Goal: Task Accomplishment & Management: Manage account settings

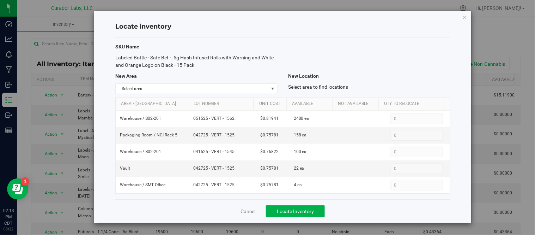
click at [468, 17] on div "Locate inventory SKU Name Labeled Bottle - Safe Bet - .5g Hash Infused Rolls wi…" at bounding box center [282, 117] width 377 height 212
click at [465, 17] on icon "button" at bounding box center [465, 17] width 5 height 8
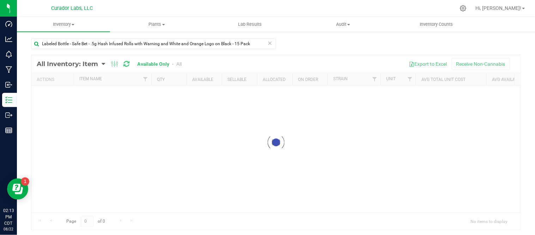
click at [268, 44] on icon at bounding box center [270, 42] width 5 height 8
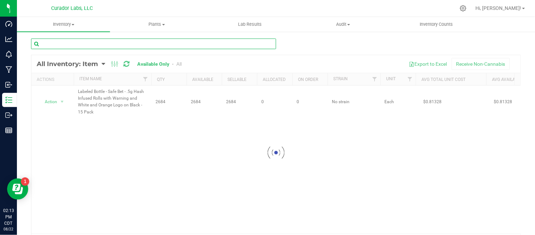
click at [255, 43] on input "text" at bounding box center [153, 43] width 245 height 11
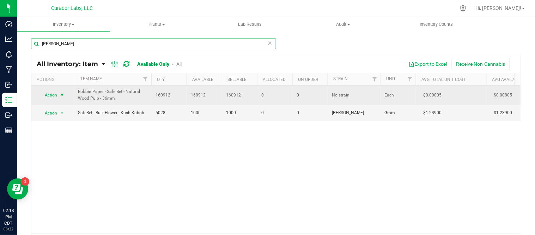
type input "[PERSON_NAME]"
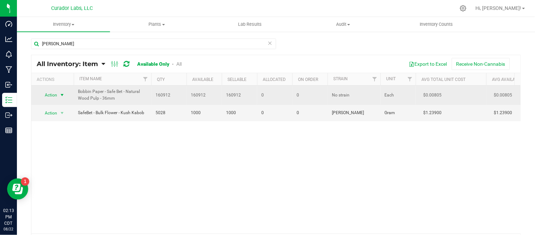
click at [63, 97] on span "select" at bounding box center [62, 95] width 6 height 6
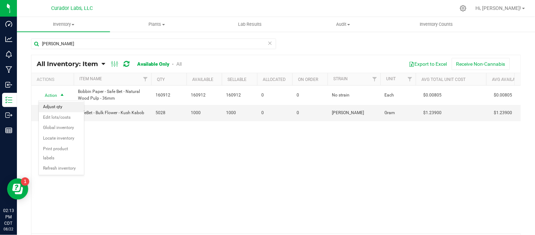
click at [55, 108] on li "Adjust qty" at bounding box center [61, 107] width 45 height 11
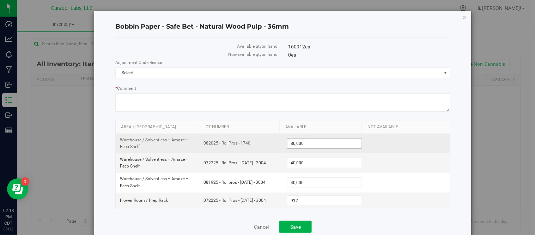
scroll to position [16, 0]
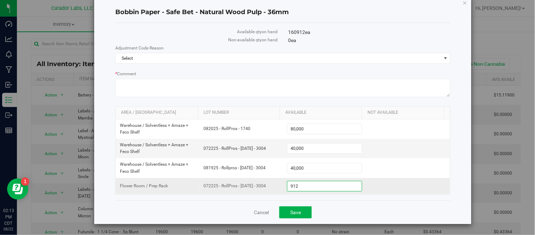
click at [297, 185] on span "912 912" at bounding box center [324, 186] width 75 height 11
type input "9"
type input "2300"
type input "2,300"
click at [429, 61] on span "Select" at bounding box center [279, 58] width 326 height 10
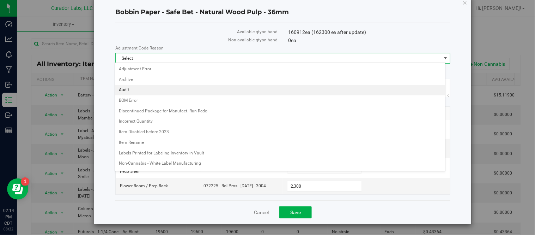
click at [160, 90] on li "Audit" at bounding box center [280, 90] width 331 height 11
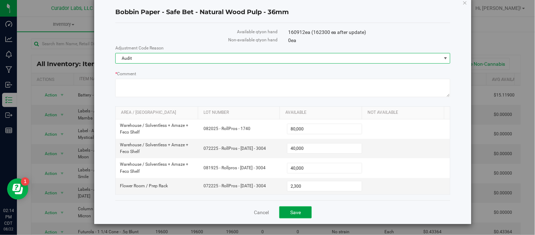
click at [295, 213] on span "Save" at bounding box center [295, 212] width 11 height 6
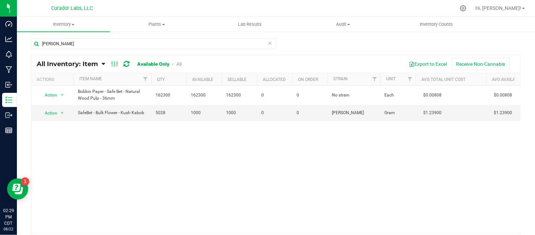
click at [268, 43] on icon at bounding box center [270, 42] width 5 height 8
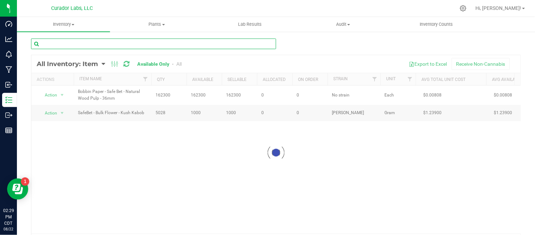
click at [184, 45] on input "text" at bounding box center [153, 43] width 245 height 11
paste input "Label - AIRO - Artisan Series Zesty Zen"
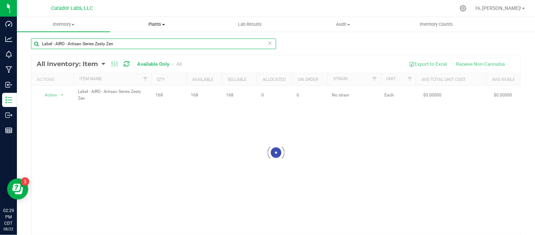
type input "Label - AIRO - Artisan Series Zesty Zen"
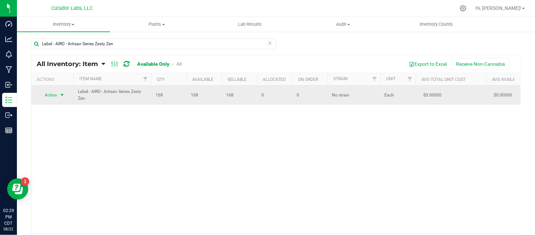
click at [64, 94] on span "select" at bounding box center [62, 95] width 6 height 6
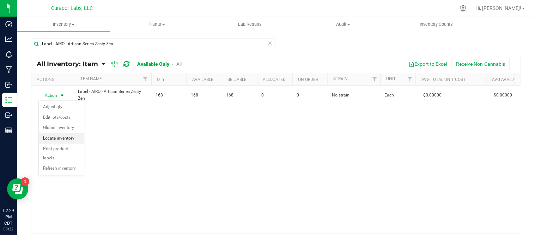
click at [71, 134] on li "Locate inventory" at bounding box center [61, 138] width 45 height 11
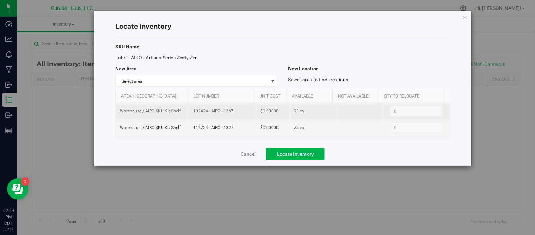
drag, startPoint x: 192, startPoint y: 113, endPoint x: 231, endPoint y: 114, distance: 38.8
click at [231, 114] on span "102424 - AIRO - 1267" at bounding box center [222, 111] width 59 height 7
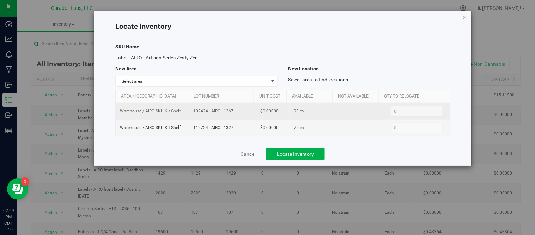
copy span "102424 - AIRO - 1267"
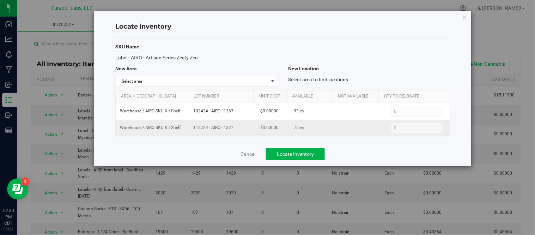
drag, startPoint x: 193, startPoint y: 127, endPoint x: 228, endPoint y: 131, distance: 35.1
click at [228, 131] on span "112724 - AIRO - 1327" at bounding box center [222, 127] width 59 height 7
click at [226, 129] on span "112724 - AIRO - 1327" at bounding box center [222, 127] width 59 height 7
drag, startPoint x: 191, startPoint y: 128, endPoint x: 241, endPoint y: 132, distance: 50.6
click at [241, 132] on td "112724 - AIRO - 1327" at bounding box center [222, 128] width 67 height 16
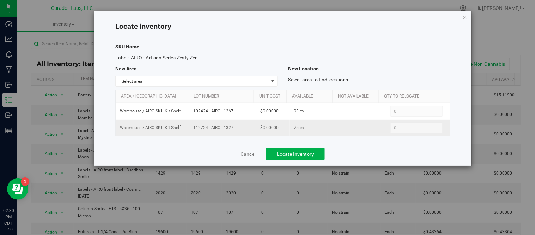
copy span "112724 - AIRO - 1327"
click at [463, 17] on div "Locate inventory SKU Name Label - AIRO - Artisan Series Zesty Zen New Area New …" at bounding box center [282, 88] width 377 height 155
click at [464, 17] on icon "button" at bounding box center [465, 17] width 5 height 8
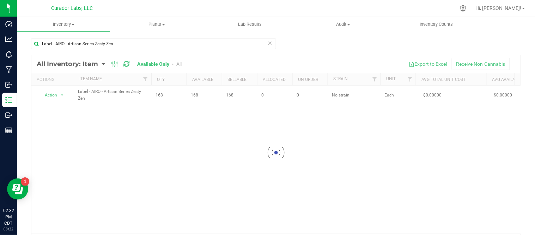
click at [268, 41] on icon at bounding box center [270, 42] width 5 height 8
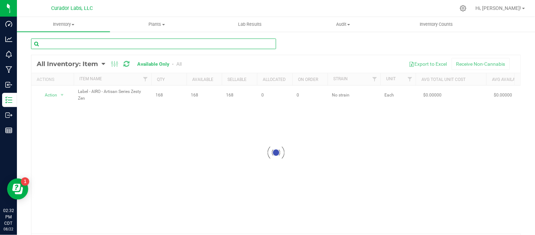
click at [207, 45] on input "text" at bounding box center [153, 43] width 245 height 11
paste input "AIRO - Label - Live Flower Series Orange Sherbet - 5.5x2in - Airo"
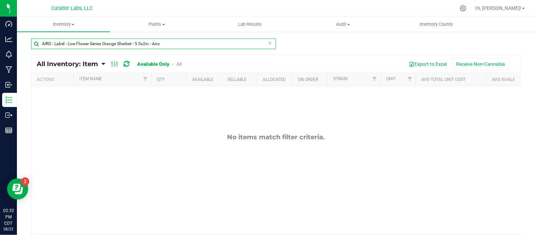
type input "AIRO - Label - Live Flower Series Orange Sherbet - 5.5x2in - Airo"
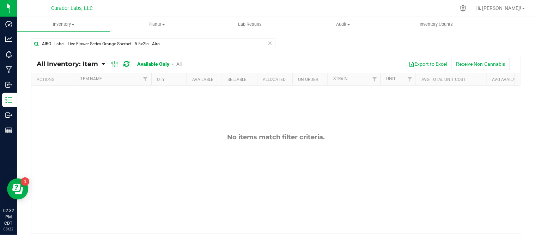
click at [268, 44] on icon at bounding box center [270, 42] width 5 height 8
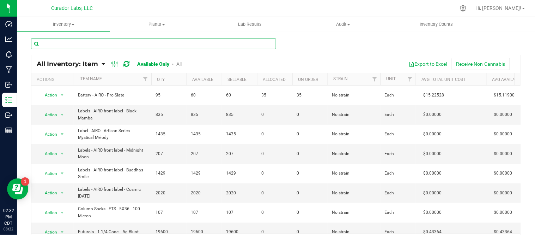
click at [245, 43] on input "text" at bounding box center [153, 43] width 245 height 11
paste input "Label - AIRO - Live Flower Series Orange Sherbet"
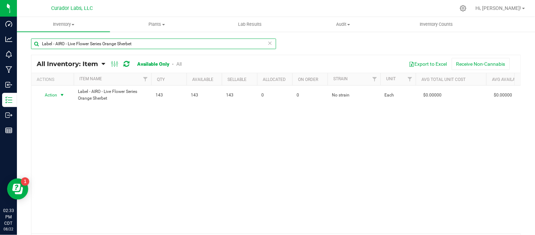
type input "Label - AIRO - Live Flower Series Orange Sherbet"
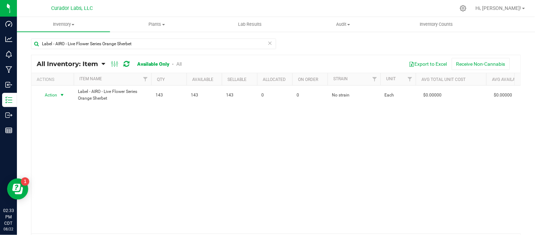
click at [63, 95] on span "select" at bounding box center [62, 95] width 6 height 6
click at [69, 137] on li "Locate inventory" at bounding box center [61, 138] width 45 height 11
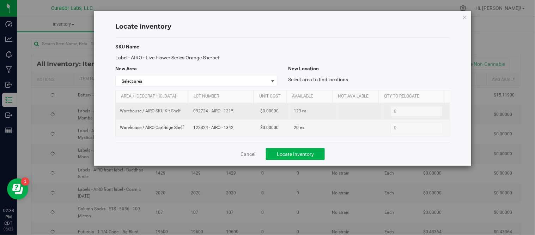
drag, startPoint x: 192, startPoint y: 111, endPoint x: 238, endPoint y: 115, distance: 46.7
click at [238, 115] on td "092724 - AIRO - 1215" at bounding box center [222, 111] width 67 height 17
copy span "092724 - AIRO - 1215"
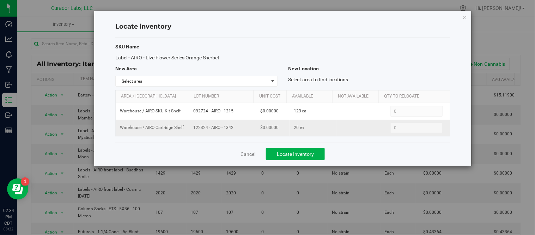
drag, startPoint x: 193, startPoint y: 128, endPoint x: 233, endPoint y: 129, distance: 40.6
click at [233, 129] on span "122324 - AIRO - 1342" at bounding box center [222, 127] width 59 height 7
copy span "122324 - AIRO - 1342"
click at [465, 18] on icon "button" at bounding box center [465, 17] width 5 height 8
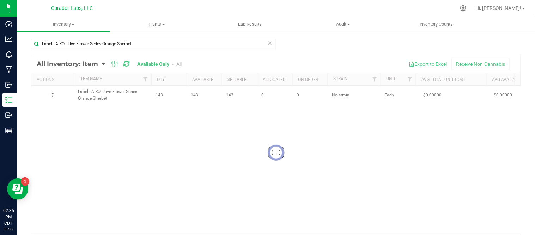
click at [268, 44] on icon at bounding box center [270, 42] width 5 height 8
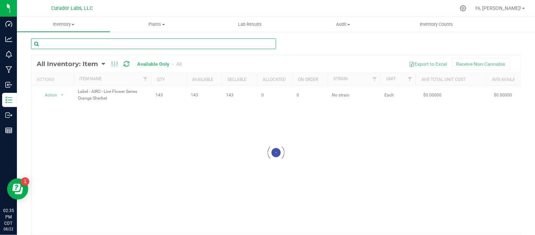
click at [210, 39] on input "text" at bounding box center [153, 43] width 245 height 11
paste input "Label - AIRO - Live Resin Series Hybrid .5g Cloud Cover Collab - FLO"
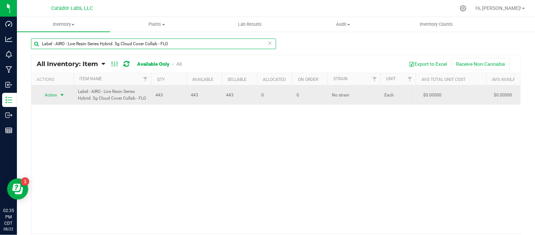
type input "Label - AIRO - Live Resin Series Hybrid .5g Cloud Cover Collab - FLO"
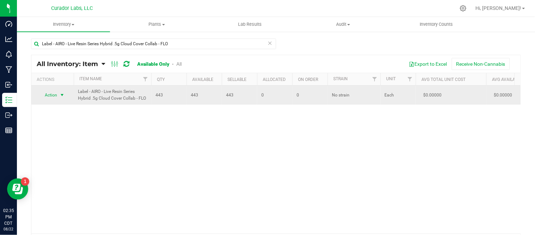
click at [63, 95] on span "select" at bounding box center [62, 95] width 6 height 6
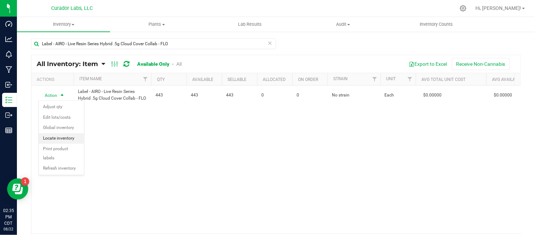
click at [61, 137] on li "Locate inventory" at bounding box center [61, 138] width 45 height 11
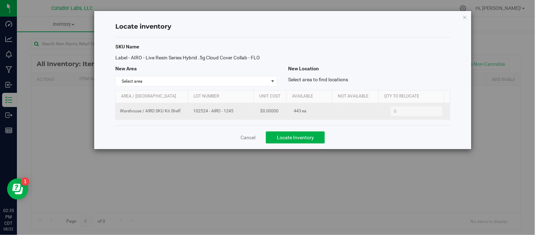
drag, startPoint x: 192, startPoint y: 111, endPoint x: 239, endPoint y: 111, distance: 46.6
click at [239, 111] on span "102524 - AIRO - 1245" at bounding box center [222, 111] width 59 height 7
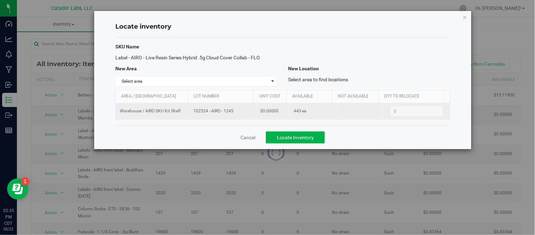
copy span "102524 - AIRO - 1245"
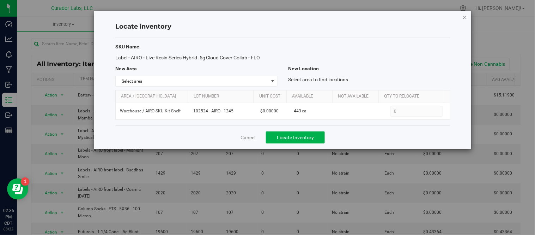
click at [463, 19] on icon "button" at bounding box center [465, 17] width 5 height 8
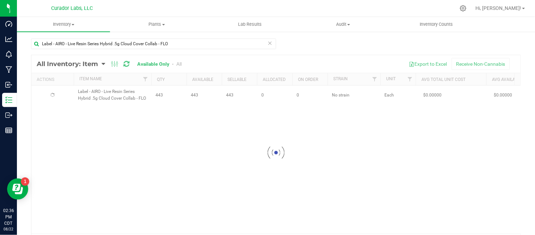
click at [268, 43] on icon at bounding box center [270, 42] width 5 height 8
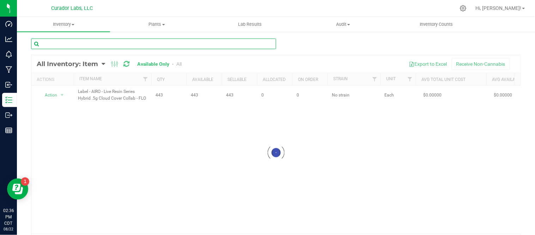
click at [175, 44] on input "text" at bounding box center [153, 43] width 245 height 11
paste input "Label - AIRO - Live Resin Series Hybrid 1G - Cosmic [PERSON_NAME]"
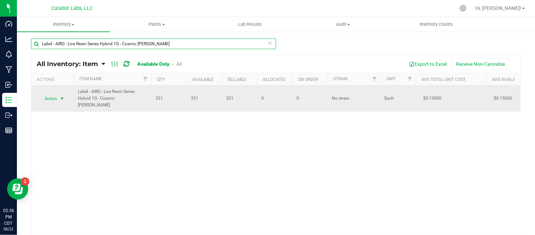
type input "Label - AIRO - Live Resin Series Hybrid 1G - Cosmic [PERSON_NAME]"
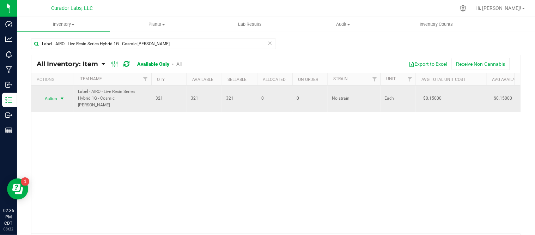
click at [62, 96] on span "select" at bounding box center [62, 99] width 6 height 6
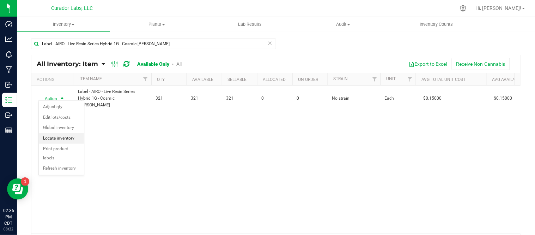
click at [68, 139] on li "Locate inventory" at bounding box center [61, 138] width 45 height 11
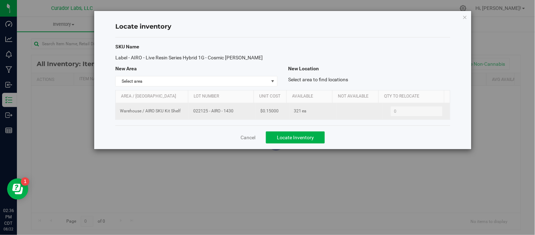
drag, startPoint x: 192, startPoint y: 112, endPoint x: 240, endPoint y: 118, distance: 49.1
click at [240, 118] on td "022125 - AIRO - 1430" at bounding box center [222, 111] width 67 height 16
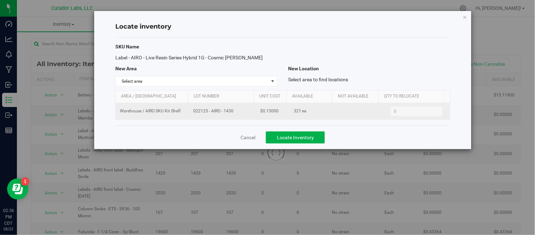
copy span "022125 - AIRO - 1430"
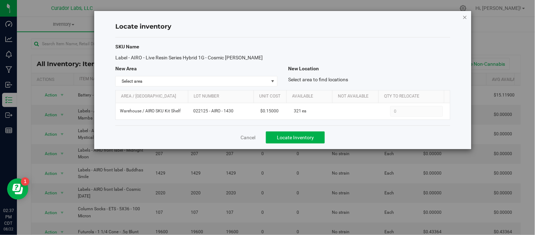
click at [467, 13] on icon "button" at bounding box center [465, 17] width 5 height 8
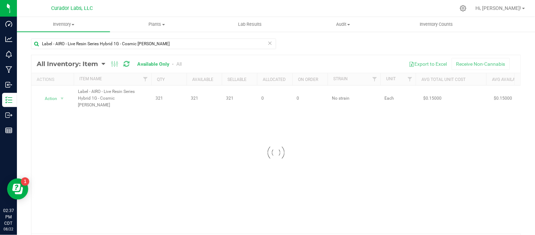
click at [268, 42] on icon at bounding box center [270, 42] width 5 height 8
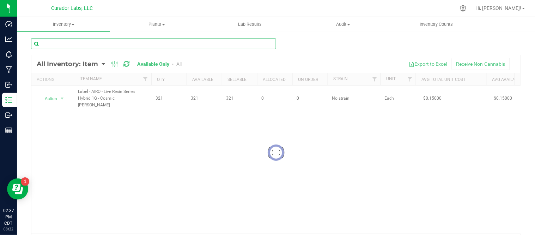
click at [185, 45] on input "text" at bounding box center [153, 43] width 245 height 11
paste input "Label - AIRO - Live Resin Series Hybrid 1g HeadChange Collab - Mystic Mint"
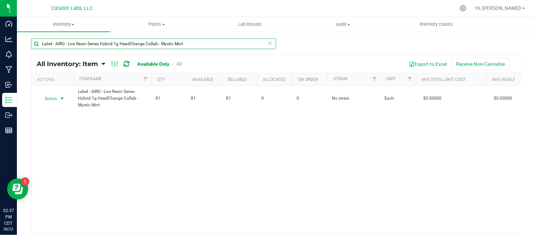
type input "Label - AIRO - Live Resin Series Hybrid 1g HeadChange Collab - Mystic Mint"
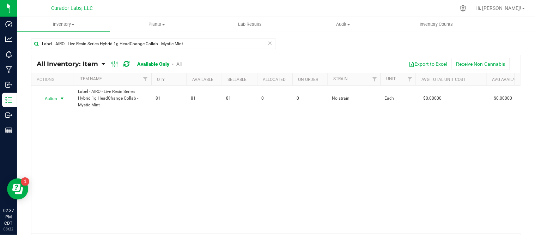
click at [61, 99] on span "select" at bounding box center [62, 99] width 6 height 6
click at [59, 143] on li "Locate inventory" at bounding box center [61, 142] width 45 height 11
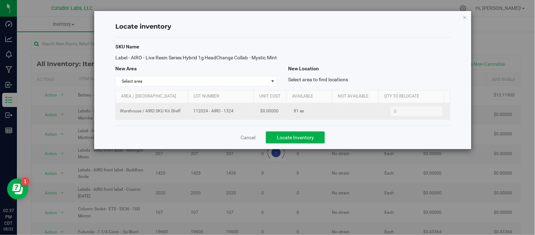
drag, startPoint x: 193, startPoint y: 119, endPoint x: 235, endPoint y: 122, distance: 42.5
click at [235, 114] on span "112024 - AIRO - 1324" at bounding box center [222, 111] width 59 height 7
copy span "112024 - AIRO - 1324"
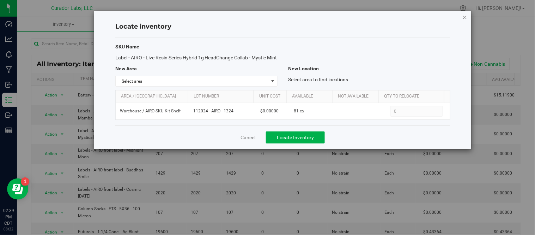
click at [466, 17] on icon "button" at bounding box center [465, 17] width 5 height 8
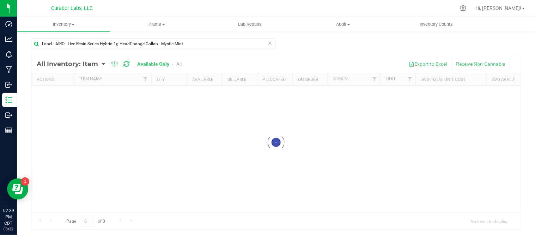
click at [268, 42] on icon at bounding box center [270, 42] width 5 height 8
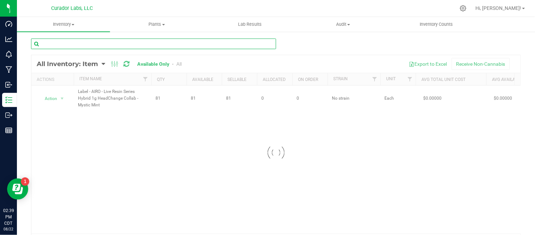
click at [229, 43] on input "text" at bounding box center [153, 43] width 245 height 11
paste input "Label - AIRO - Live Resin Series Hybrid 1g HeadChange Collab - [PERSON_NAME]"
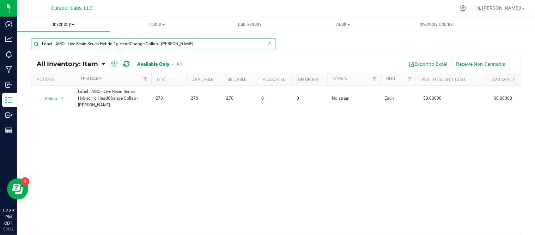
type input "Label - AIRO - Live Resin Series Hybrid 1g HeadChange Collab - [PERSON_NAME]"
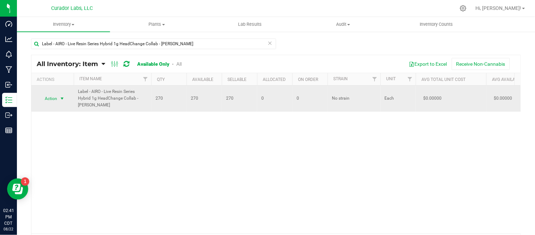
click at [65, 99] on span "select" at bounding box center [62, 99] width 6 height 6
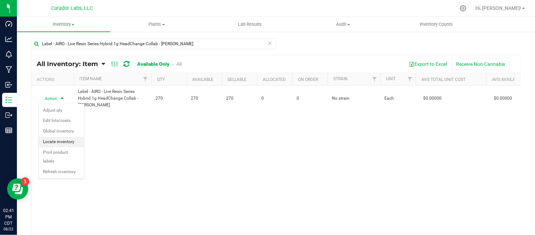
click at [62, 144] on li "Locate inventory" at bounding box center [61, 142] width 45 height 11
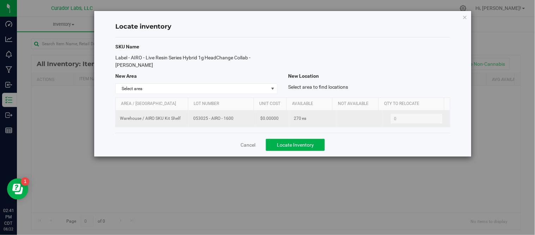
drag, startPoint x: 191, startPoint y: 111, endPoint x: 236, endPoint y: 114, distance: 44.5
click at [236, 114] on td "053025 - AIRO - 1600" at bounding box center [222, 118] width 67 height 16
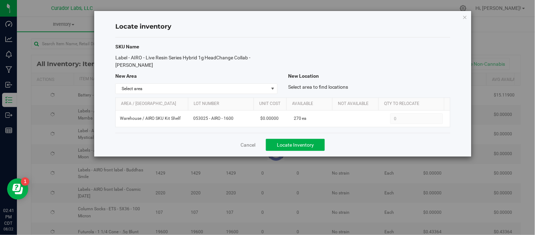
copy span "053025 - AIRO - 1600"
drag, startPoint x: 464, startPoint y: 18, endPoint x: 456, endPoint y: 27, distance: 12.0
click at [464, 18] on icon "button" at bounding box center [465, 17] width 5 height 8
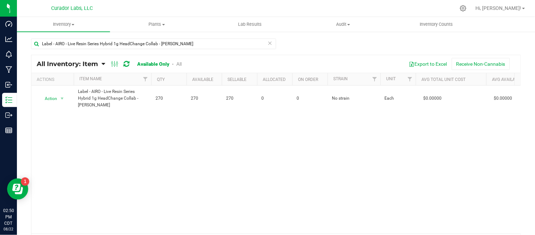
click at [269, 43] on icon at bounding box center [270, 42] width 5 height 8
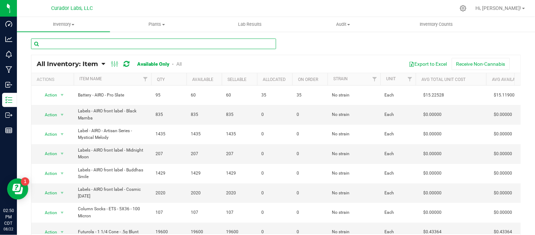
paste input "Label - AIRO - Live Resin Series Hybrid 1G HeadChange Collab Sapphire Star"
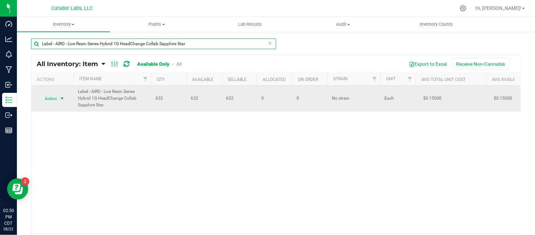
type input "Label - AIRO - Live Resin Series Hybrid 1G HeadChange Collab Sapphire Star"
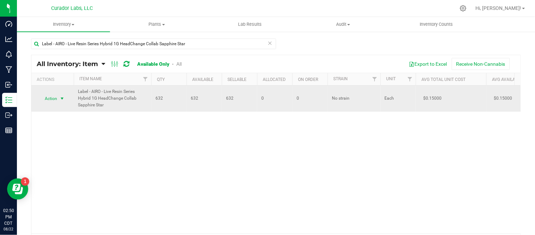
click at [62, 98] on span "select" at bounding box center [62, 99] width 6 height 6
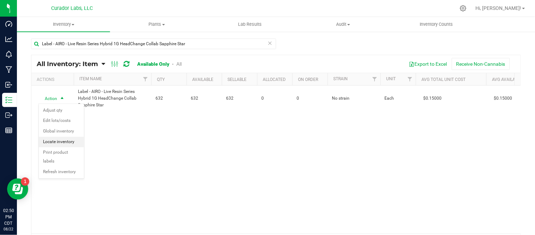
click at [69, 140] on li "Locate inventory" at bounding box center [61, 142] width 45 height 11
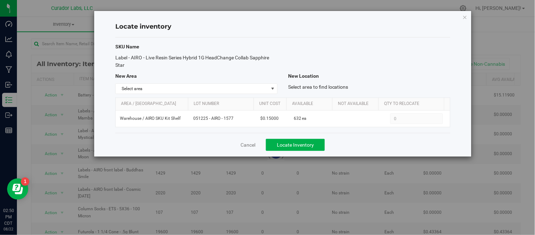
drag, startPoint x: 115, startPoint y: 58, endPoint x: 157, endPoint y: 68, distance: 43.6
click at [157, 68] on div "Label - AIRO - Live Resin Series Hybrid 1G HeadChange Collab Sapphire Star" at bounding box center [196, 61] width 173 height 15
click at [168, 71] on div "SKU Name Label - AIRO - Live Resin Series Hybrid 1G HeadChange Collab Sapphire …" at bounding box center [282, 84] width 335 height 95
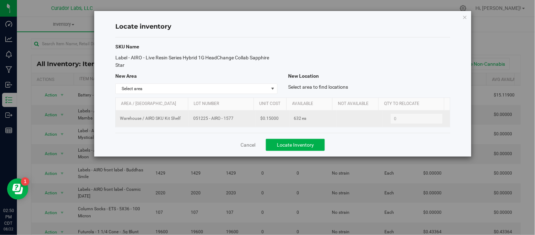
drag, startPoint x: 192, startPoint y: 119, endPoint x: 236, endPoint y: 118, distance: 44.1
click at [236, 118] on span "051225 - AIRO - 1577" at bounding box center [222, 118] width 59 height 7
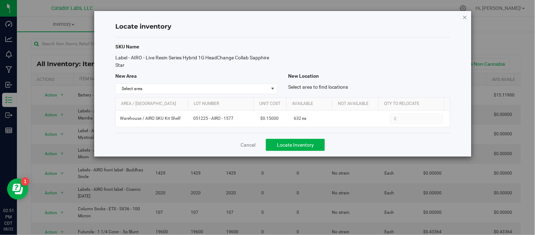
click at [466, 17] on icon "button" at bounding box center [465, 17] width 5 height 8
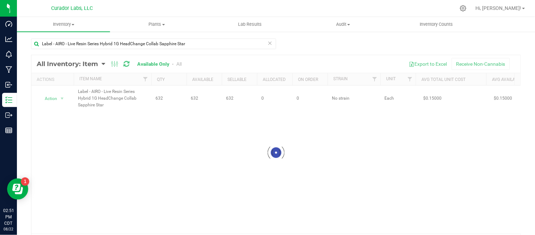
click at [269, 43] on icon at bounding box center [270, 42] width 5 height 8
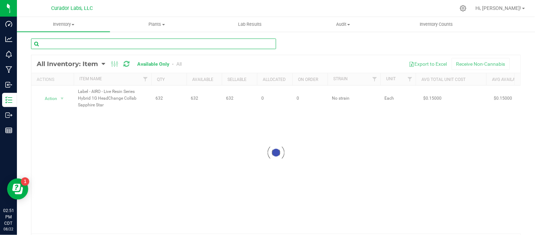
click at [246, 44] on input "text" at bounding box center [153, 43] width 245 height 11
paste input "AIRO - Label - Live Resin Pod 0.5g - Cloud Cover Collab Indica Slingshot OG - 5…"
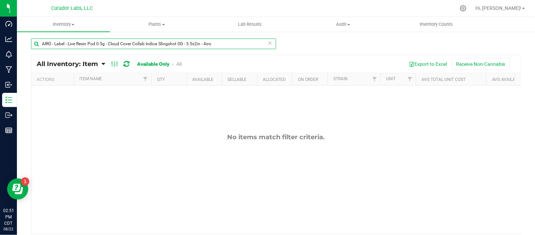
type input "AIRO - Label - Live Resin Pod 0.5g - Cloud Cover Collab Indica Slingshot OG - 5…"
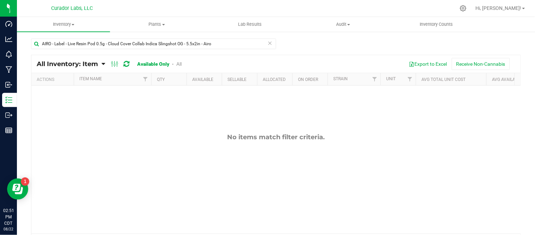
click at [268, 42] on icon at bounding box center [270, 42] width 5 height 8
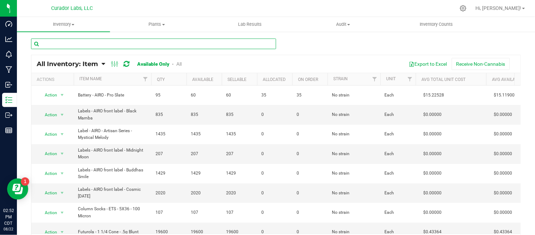
click at [177, 41] on input "text" at bounding box center [153, 43] width 245 height 11
paste input "Label - AIRO - Live Resin Series Indica .5g Cloud Cover Collab - Slingshot OG"
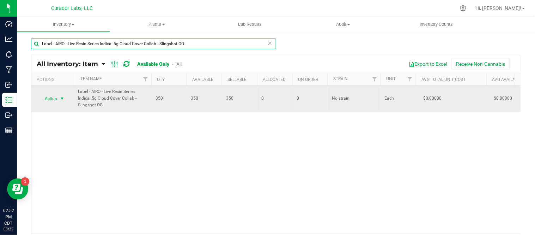
type input "Label - AIRO - Live Resin Series Indica .5g Cloud Cover Collab - Slingshot OG"
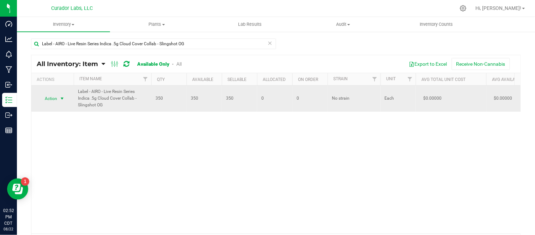
click at [62, 99] on span "select" at bounding box center [62, 99] width 6 height 6
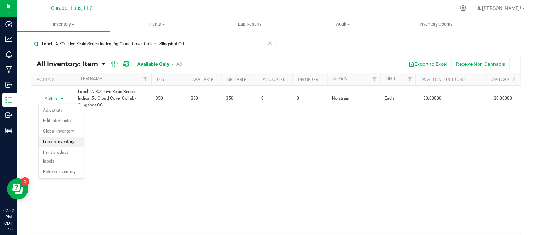
click at [62, 143] on li "Locate inventory" at bounding box center [61, 142] width 45 height 11
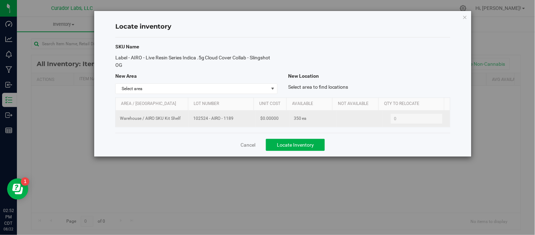
drag, startPoint x: 192, startPoint y: 119, endPoint x: 235, endPoint y: 121, distance: 43.1
click at [235, 121] on span "102524 - AIRO - 1189" at bounding box center [222, 118] width 59 height 7
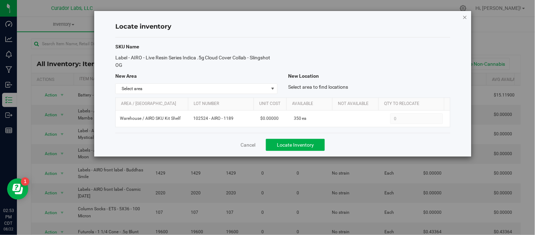
click at [466, 14] on icon "button" at bounding box center [465, 17] width 5 height 8
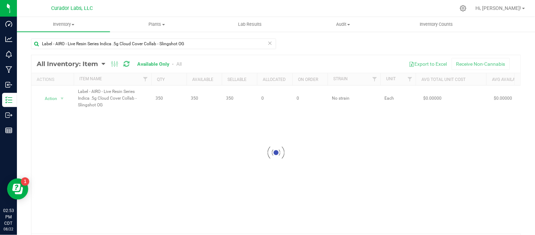
click at [268, 42] on icon at bounding box center [270, 42] width 5 height 8
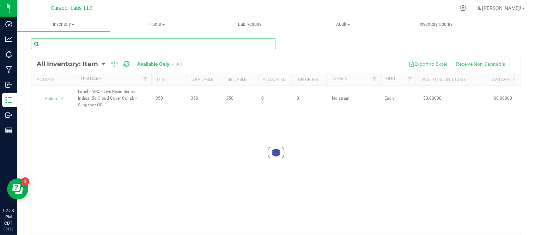
click at [189, 46] on input "text" at bounding box center [153, 43] width 245 height 11
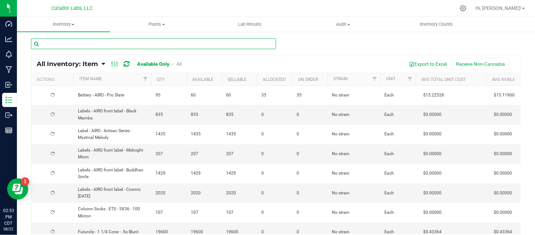
paste input "Label - AIRO - Live Resin Series Indica 1G - Twilight Zone"
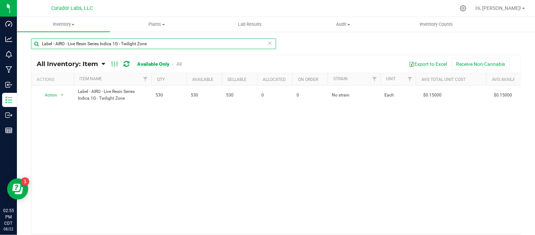
type input "Label - AIRO - Live Resin Series Indica 1G - Twilight Zone"
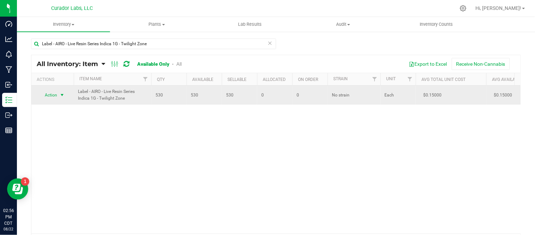
click at [62, 93] on span "select" at bounding box center [62, 95] width 6 height 6
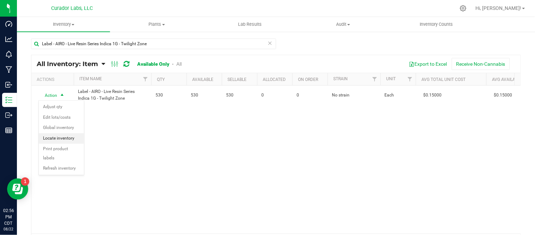
click at [68, 137] on li "Locate inventory" at bounding box center [61, 138] width 45 height 11
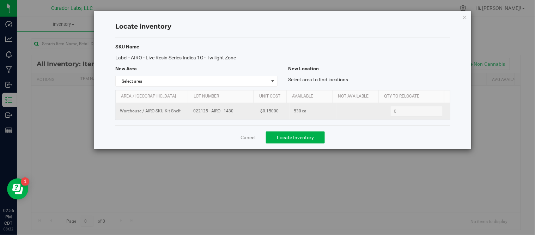
drag, startPoint x: 195, startPoint y: 112, endPoint x: 238, endPoint y: 115, distance: 43.9
click at [238, 115] on td "022125 - AIRO - 1430" at bounding box center [222, 111] width 67 height 16
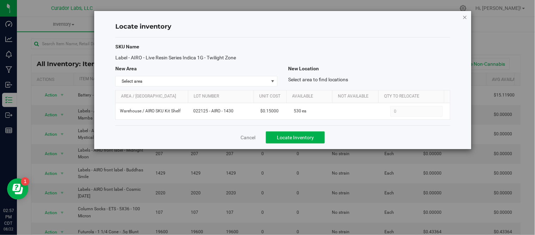
click at [467, 13] on icon "button" at bounding box center [465, 17] width 5 height 8
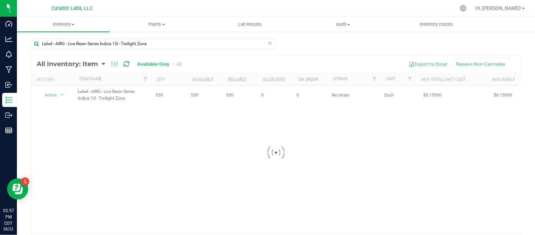
click at [268, 43] on icon at bounding box center [270, 42] width 5 height 8
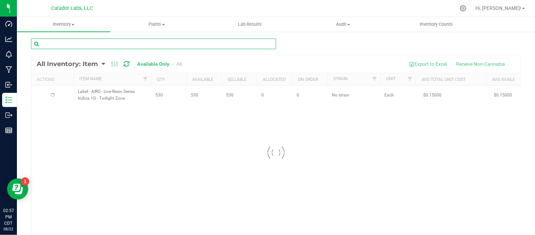
click at [174, 46] on input "text" at bounding box center [153, 43] width 245 height 11
paste input "Label - AIRO - Live Resin Series Indica 1g HeadChange Collab - Cloud Nine"
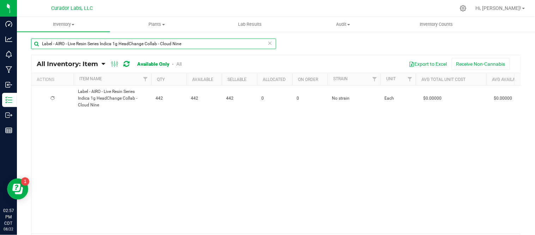
type input "Label - AIRO - Live Resin Series Indica 1g HeadChange Collab - Cloud Nine"
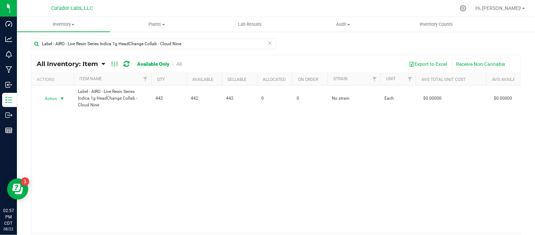
click at [62, 98] on span "select" at bounding box center [62, 99] width 6 height 6
click at [64, 141] on li "Locate inventory" at bounding box center [61, 142] width 45 height 11
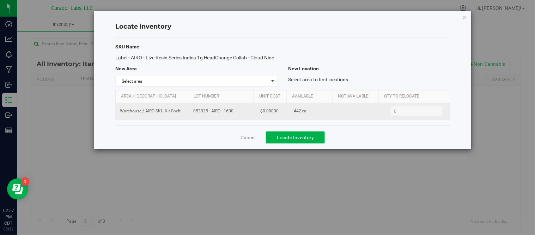
drag, startPoint x: 191, startPoint y: 112, endPoint x: 235, endPoint y: 114, distance: 44.5
click at [235, 114] on td "053025 - AIRO - 1600" at bounding box center [222, 111] width 67 height 16
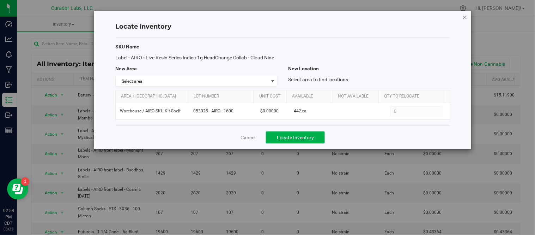
click at [466, 15] on icon "button" at bounding box center [465, 17] width 5 height 8
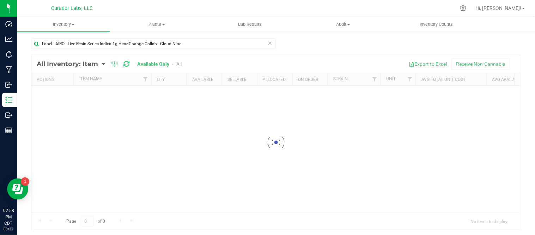
click at [269, 44] on icon at bounding box center [270, 42] width 5 height 8
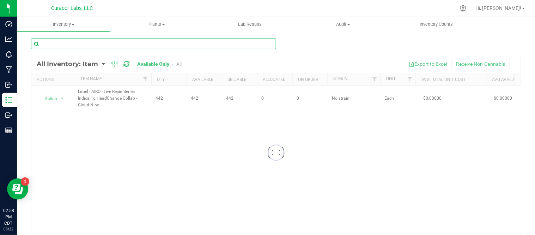
click at [210, 42] on input "text" at bounding box center [153, 43] width 245 height 11
paste input "AIRO - Label - Live Resin Pod 1g - HeadChange Collab Indica Grape Ape - 5.5x2in…"
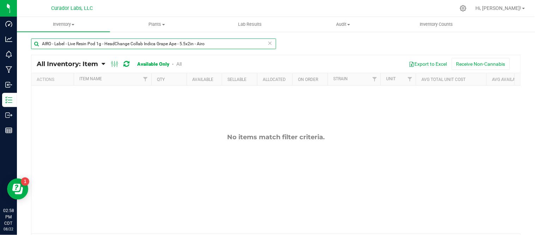
type input "AIRO - Label - Live Resin Pod 1g - HeadChange Collab Indica Grape Ape - 5.5x2in…"
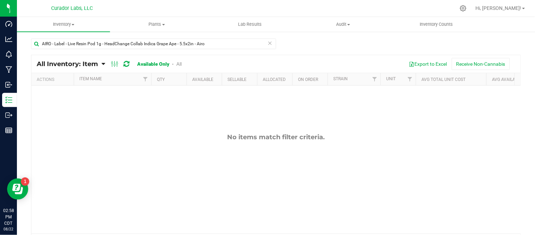
click at [268, 44] on icon at bounding box center [270, 42] width 5 height 8
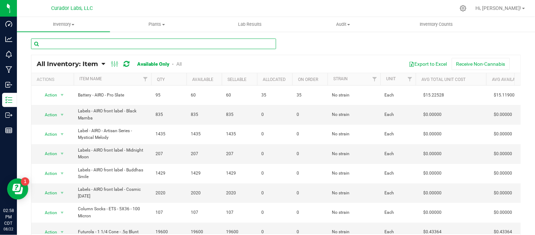
click at [168, 43] on input "text" at bounding box center [153, 43] width 245 height 11
paste input "Label - AIRO - Live Resin Series Indica 1g HeadChange Collab - Grape Ape"
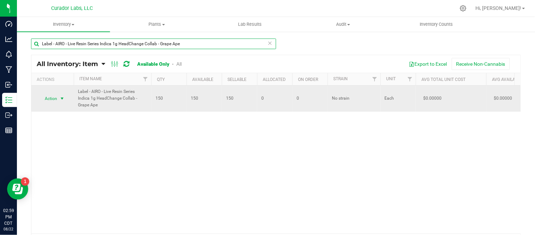
type input "Label - AIRO - Live Resin Series Indica 1g HeadChange Collab - Grape Ape"
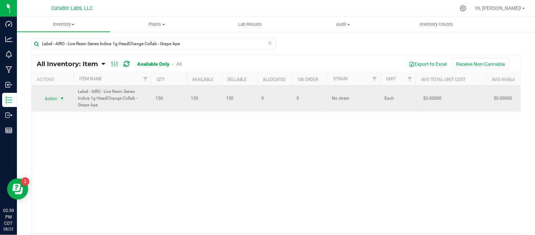
click at [62, 98] on span "select" at bounding box center [62, 99] width 6 height 6
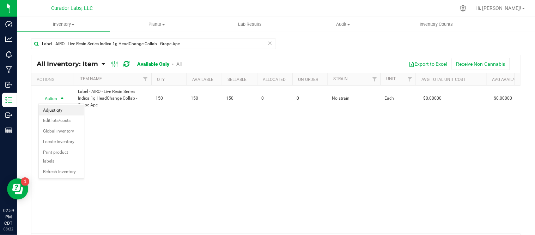
click at [72, 107] on li "Adjust qty" at bounding box center [61, 110] width 45 height 11
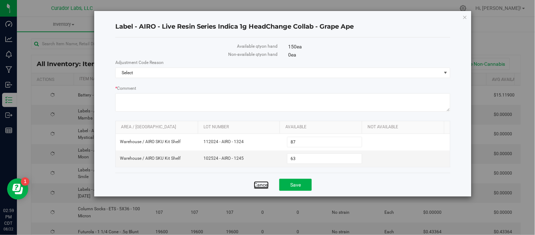
click at [260, 187] on link "Cancel" at bounding box center [261, 184] width 15 height 7
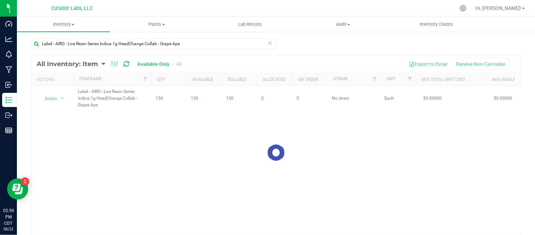
click at [65, 100] on div at bounding box center [275, 152] width 489 height 195
click at [63, 99] on span "select" at bounding box center [62, 99] width 6 height 6
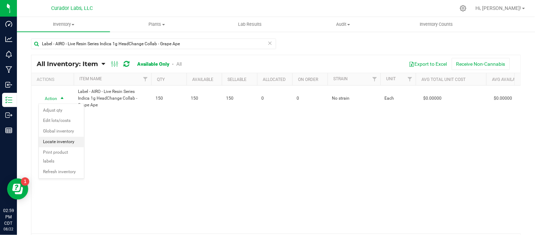
click at [67, 139] on li "Locate inventory" at bounding box center [61, 142] width 45 height 11
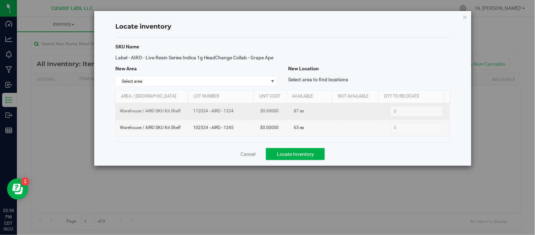
drag, startPoint x: 190, startPoint y: 111, endPoint x: 245, endPoint y: 115, distance: 55.1
click at [245, 115] on td "112024 - AIRO - 1324" at bounding box center [222, 111] width 67 height 17
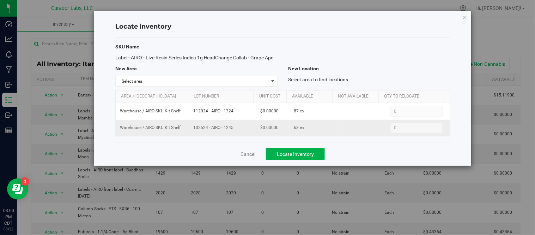
drag, startPoint x: 192, startPoint y: 128, endPoint x: 236, endPoint y: 128, distance: 44.1
click at [236, 128] on span "102524 - AIRO - 1245" at bounding box center [222, 127] width 59 height 7
